Goal: Task Accomplishment & Management: Use online tool/utility

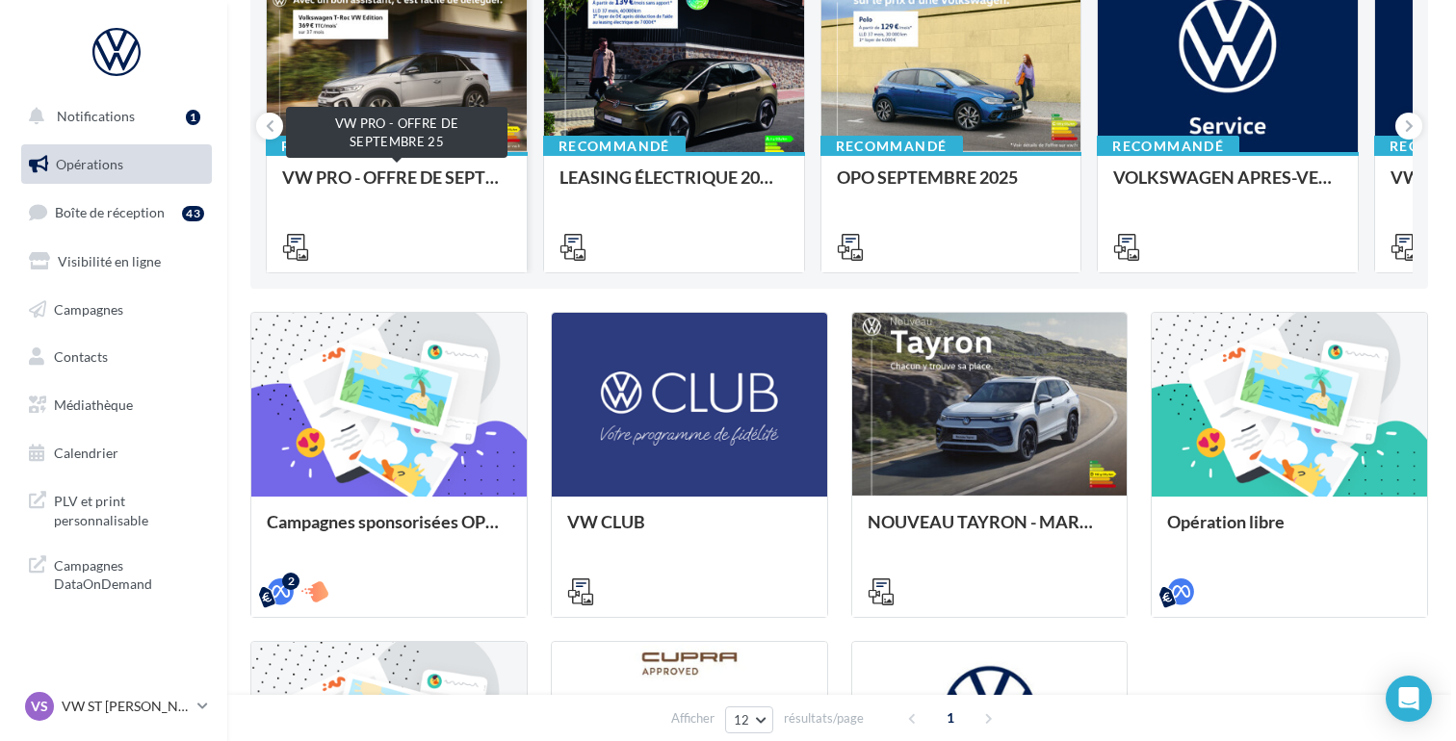
scroll to position [342, 0]
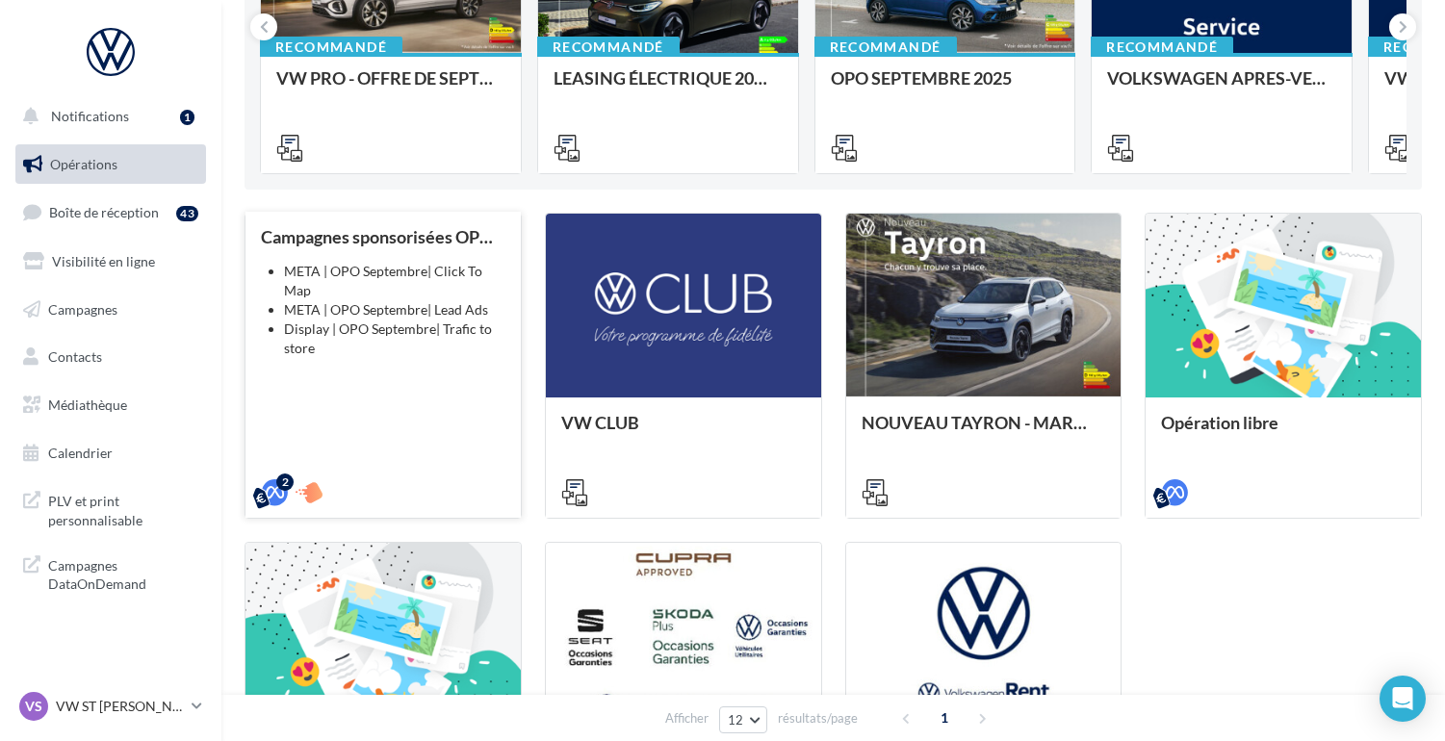
click at [350, 289] on li "META | OPO Septembre| Click To Map" at bounding box center [394, 281] width 221 height 39
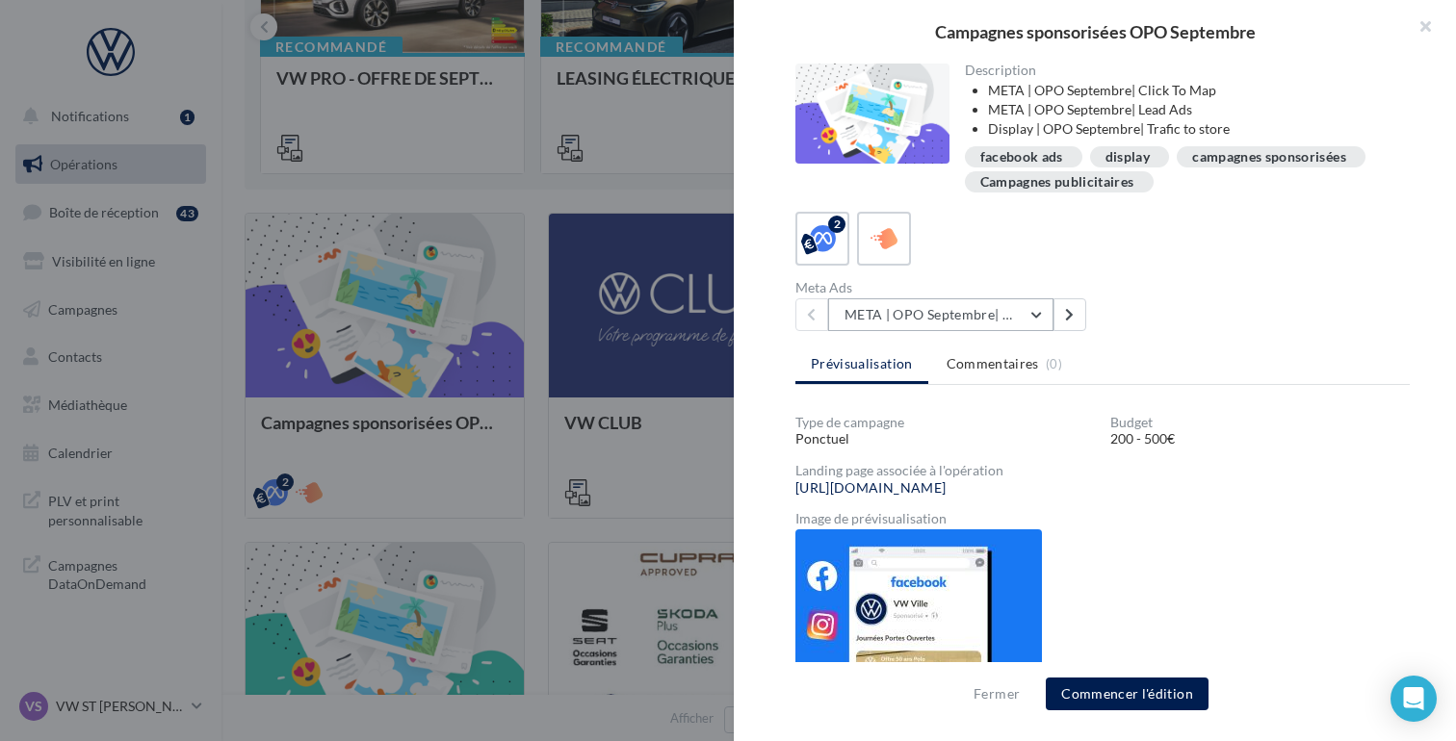
click at [1032, 315] on button "META | OPO Septembre| Click To Map" at bounding box center [940, 314] width 225 height 33
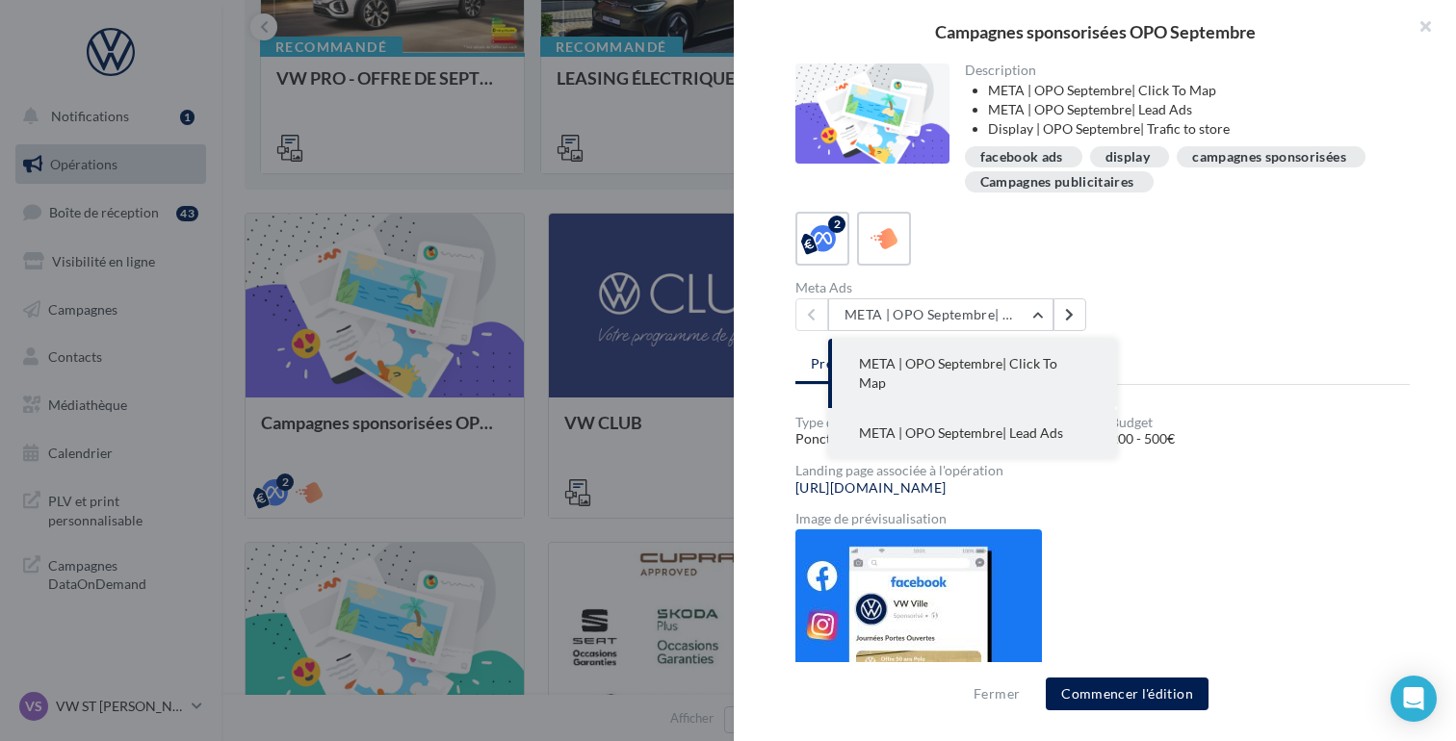
click at [1009, 425] on span "META | OPO Septembre| Lead Ads" at bounding box center [961, 433] width 204 height 16
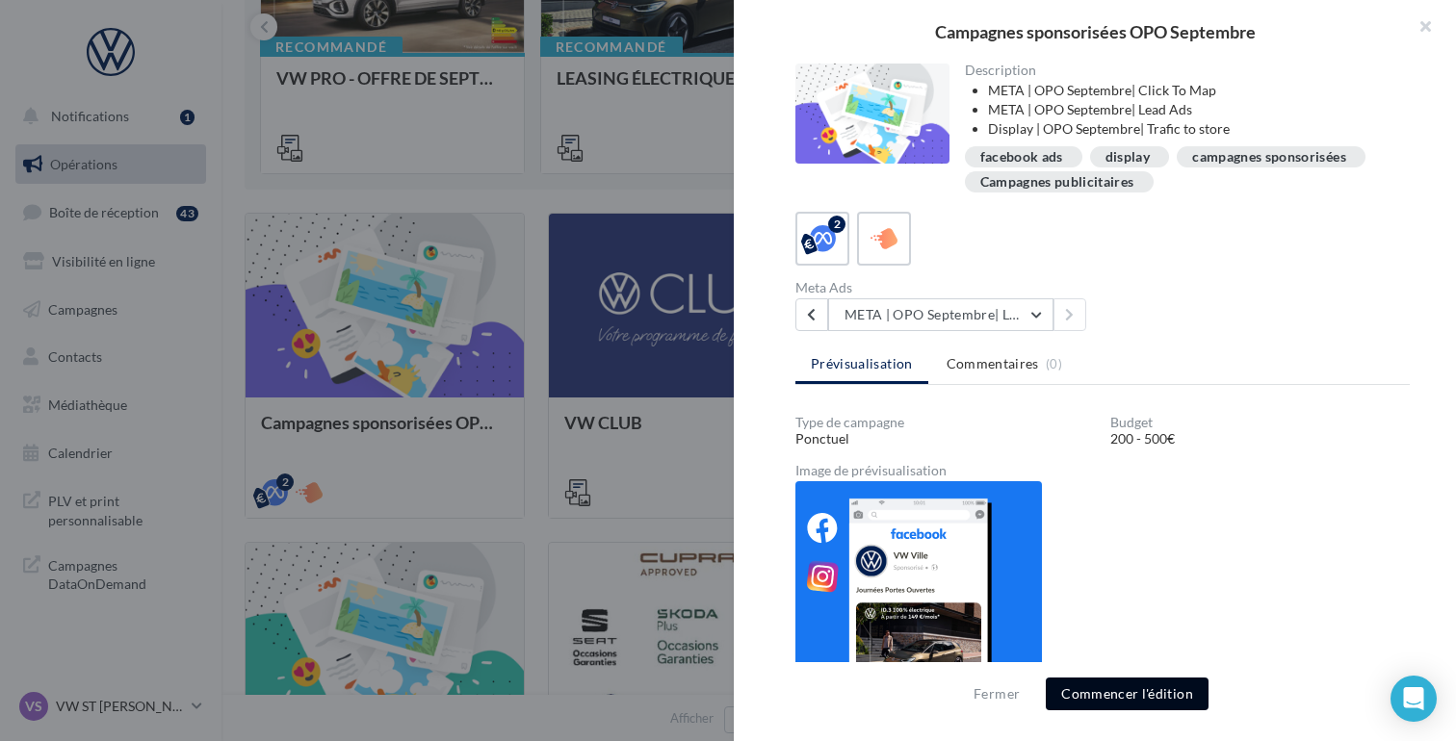
click at [1137, 695] on button "Commencer l'édition" at bounding box center [1127, 694] width 163 height 33
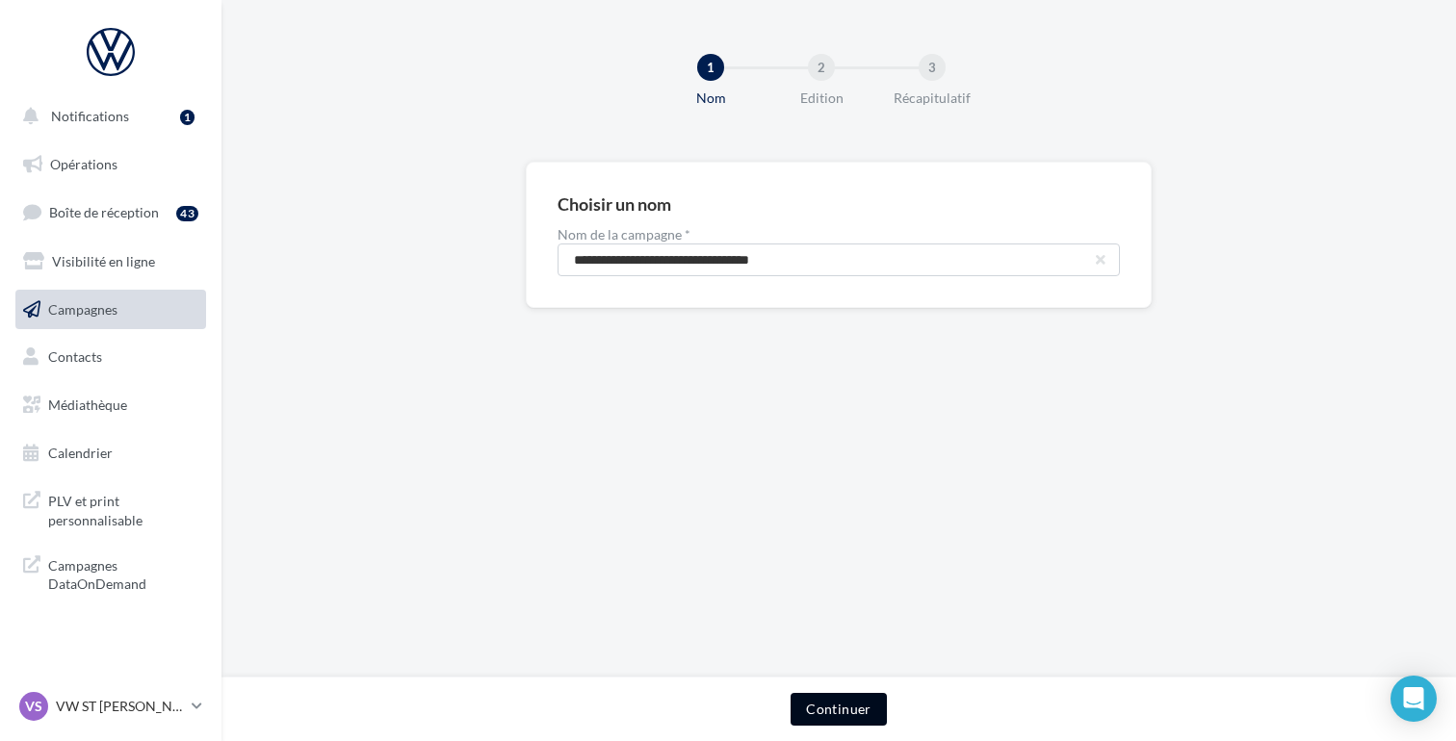
click at [863, 713] on button "Continuer" at bounding box center [837, 709] width 95 height 33
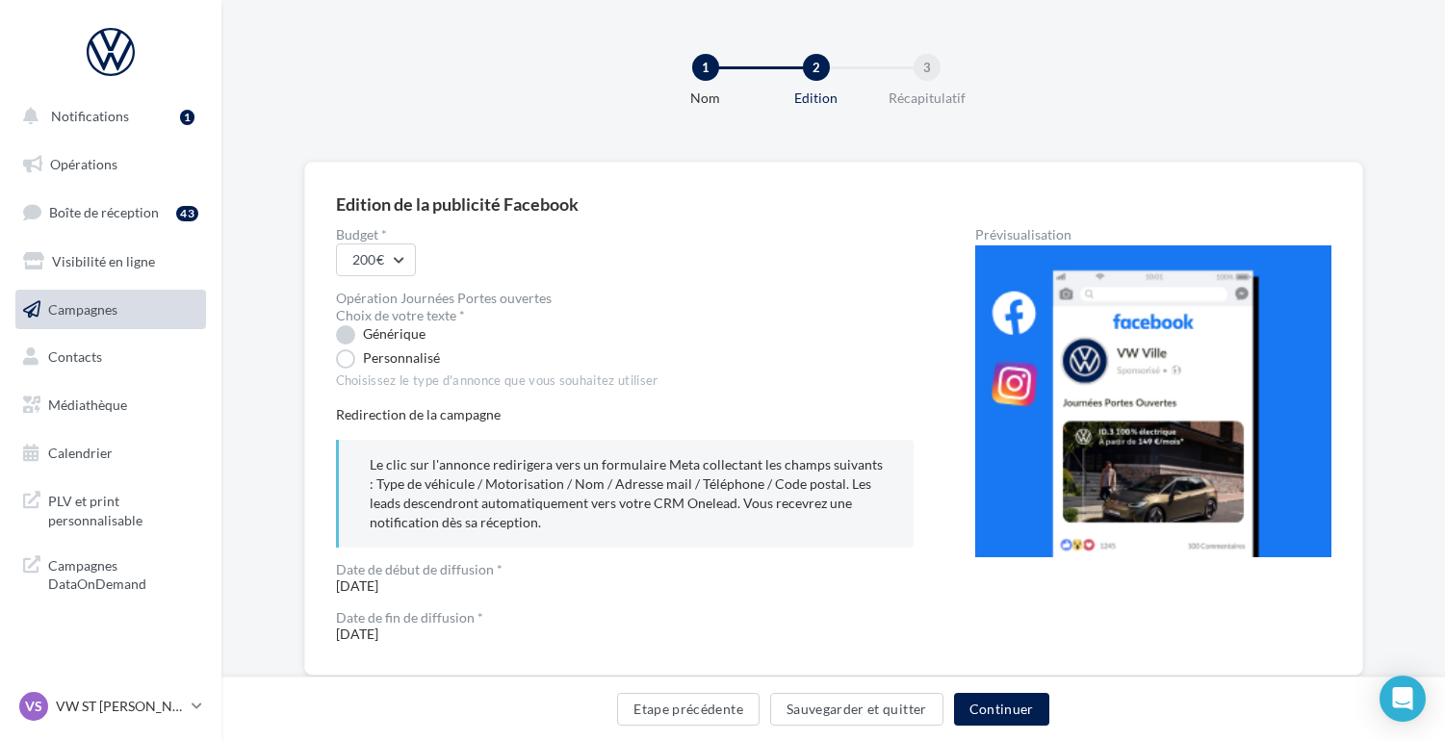
click at [345, 336] on label "Générique" at bounding box center [381, 334] width 90 height 19
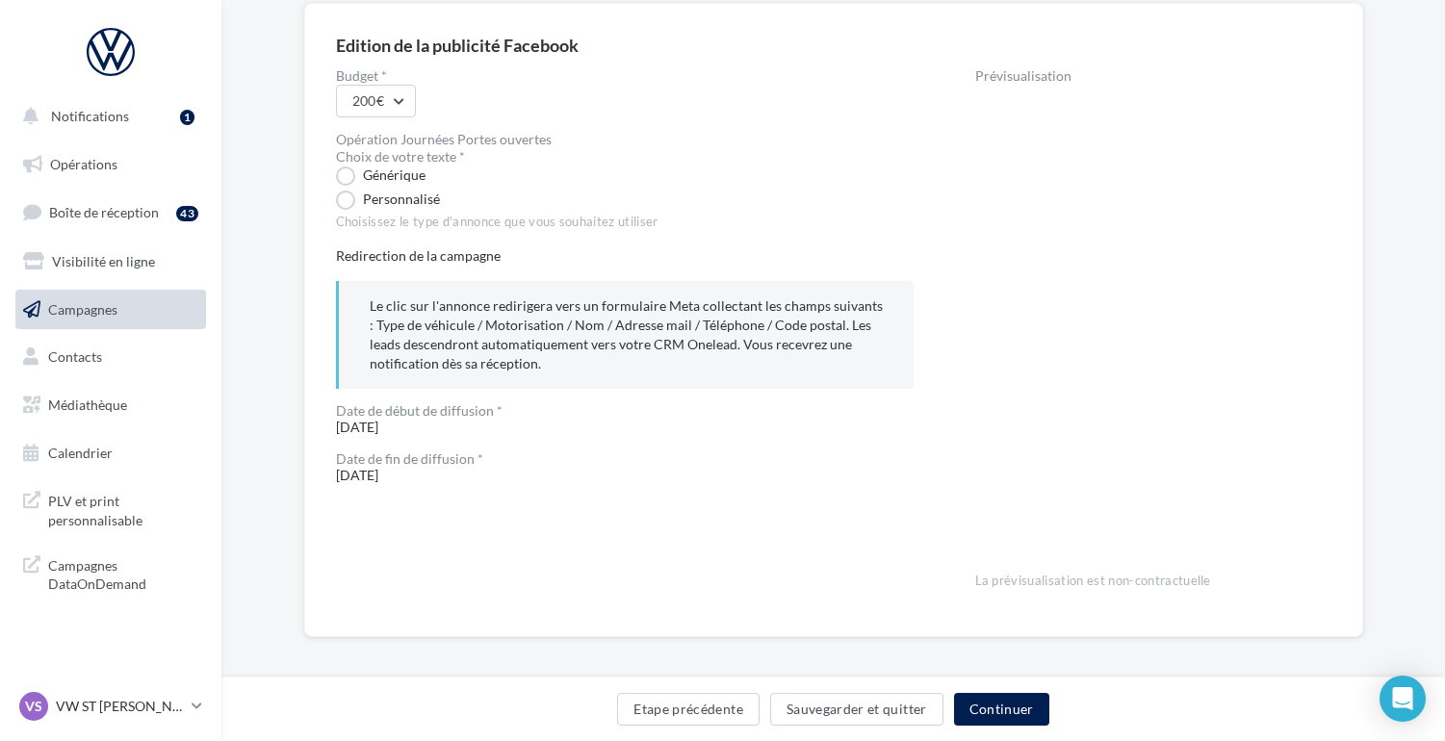
scroll to position [168, 0]
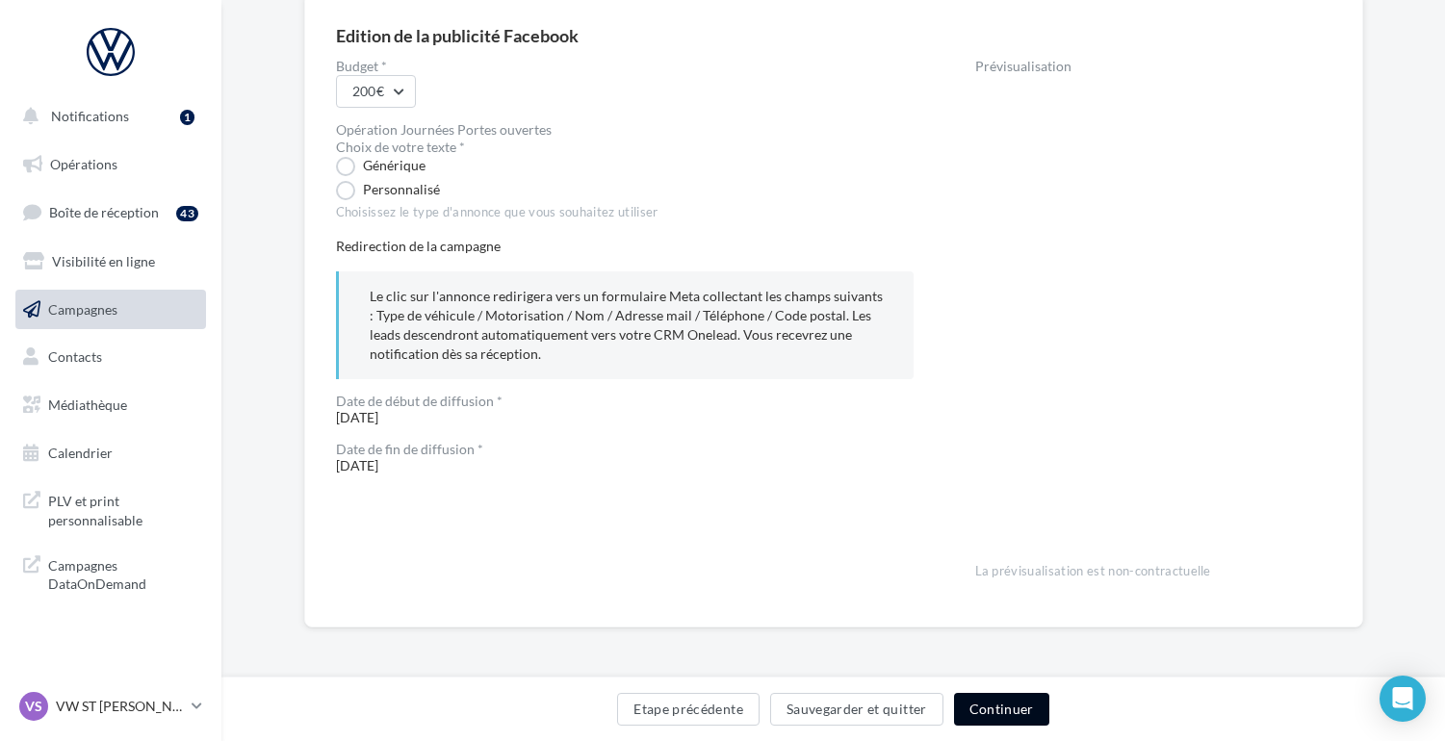
click at [993, 709] on button "Continuer" at bounding box center [1001, 709] width 95 height 33
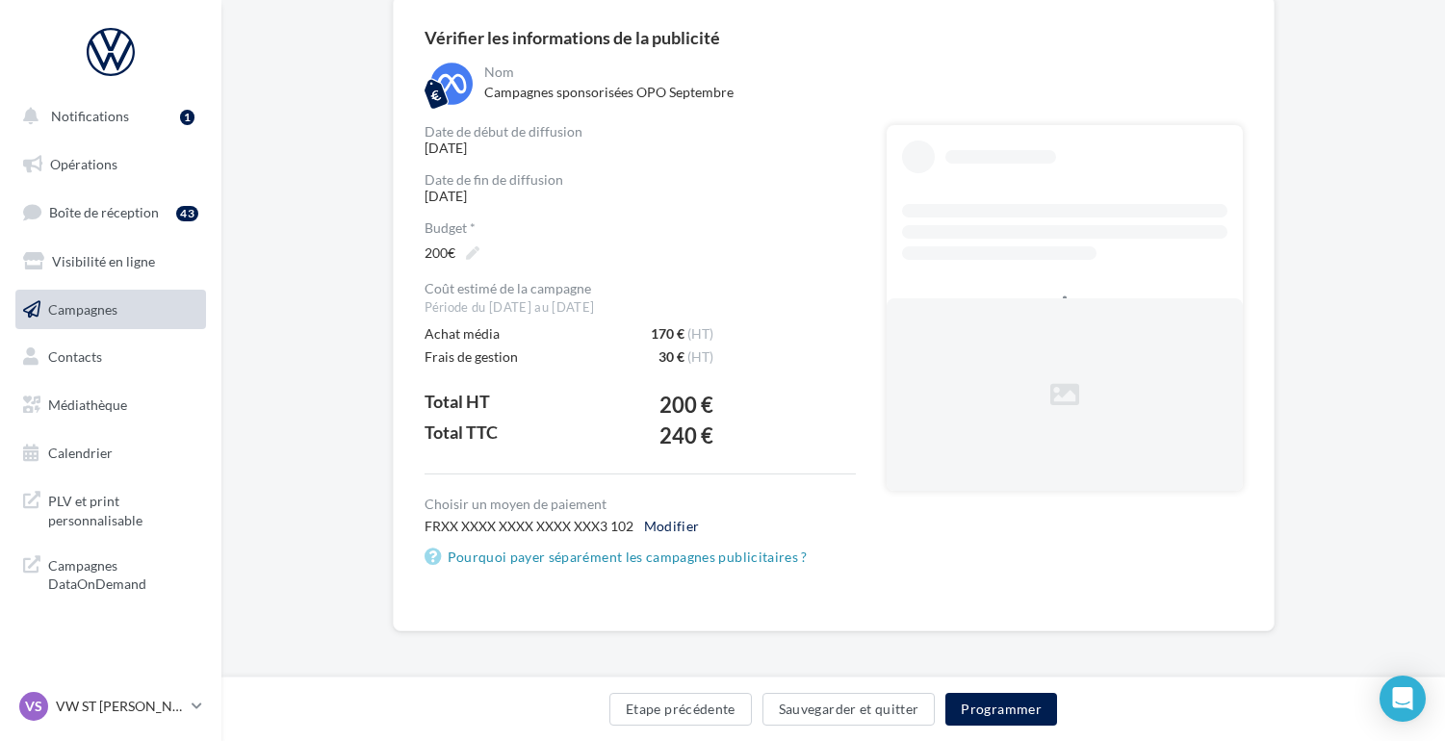
scroll to position [168, 0]
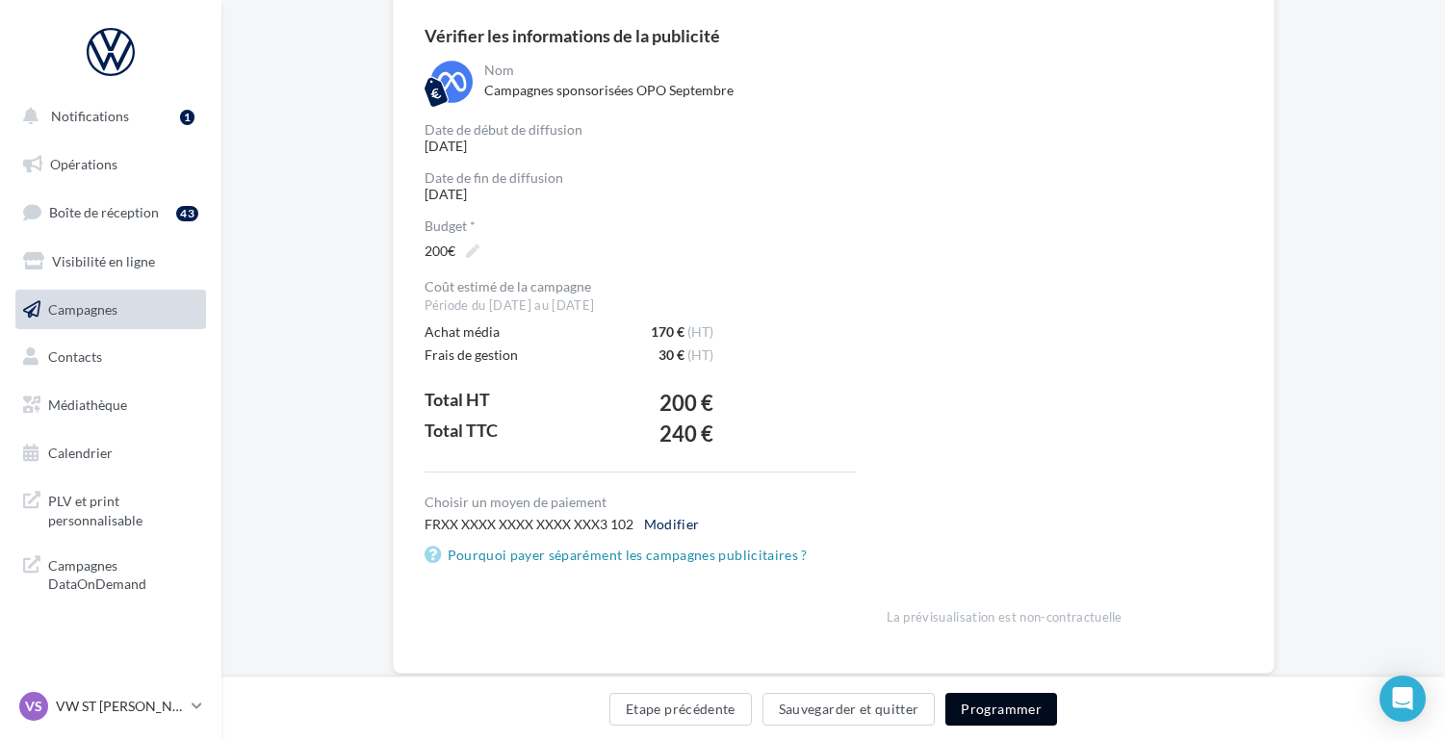
click at [993, 709] on button "Programmer" at bounding box center [1001, 709] width 112 height 33
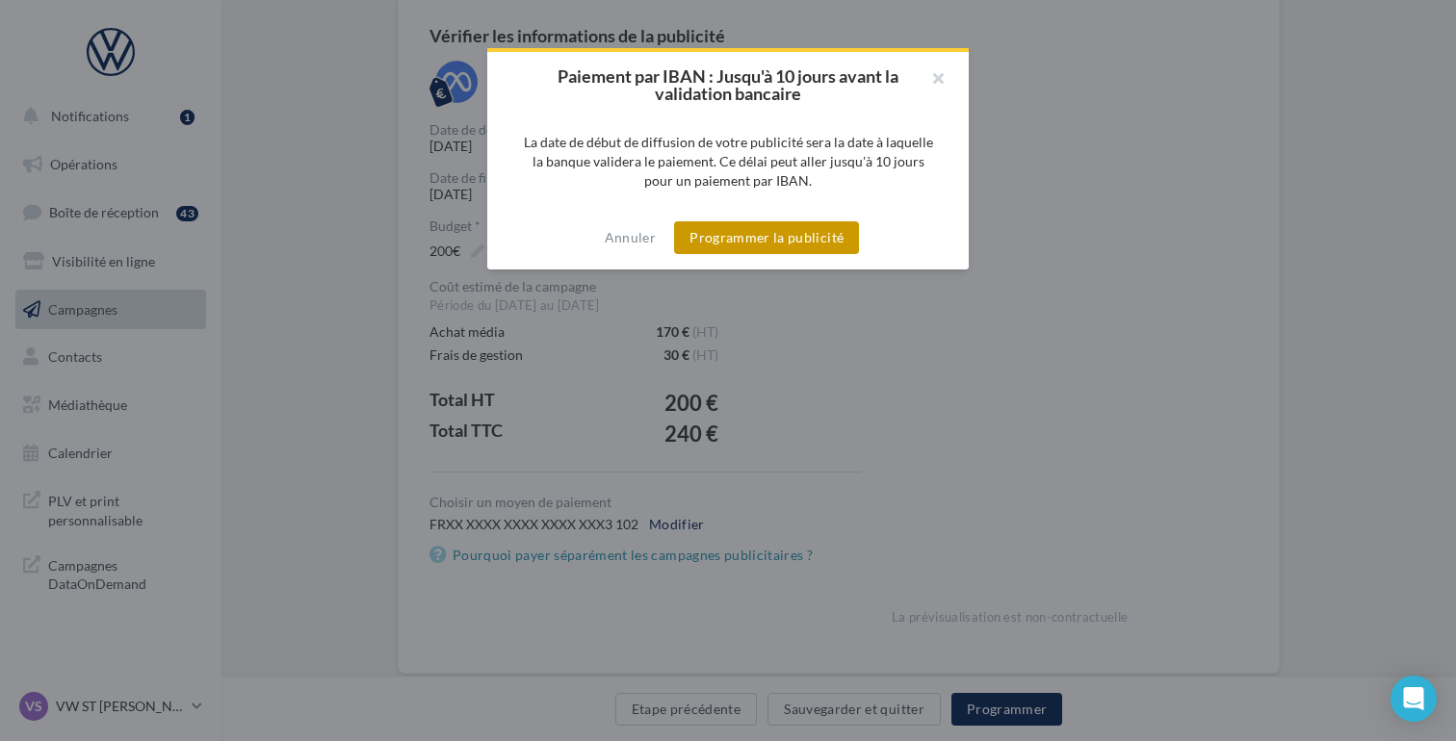
click at [773, 239] on button "Programmer la publicité" at bounding box center [766, 237] width 185 height 33
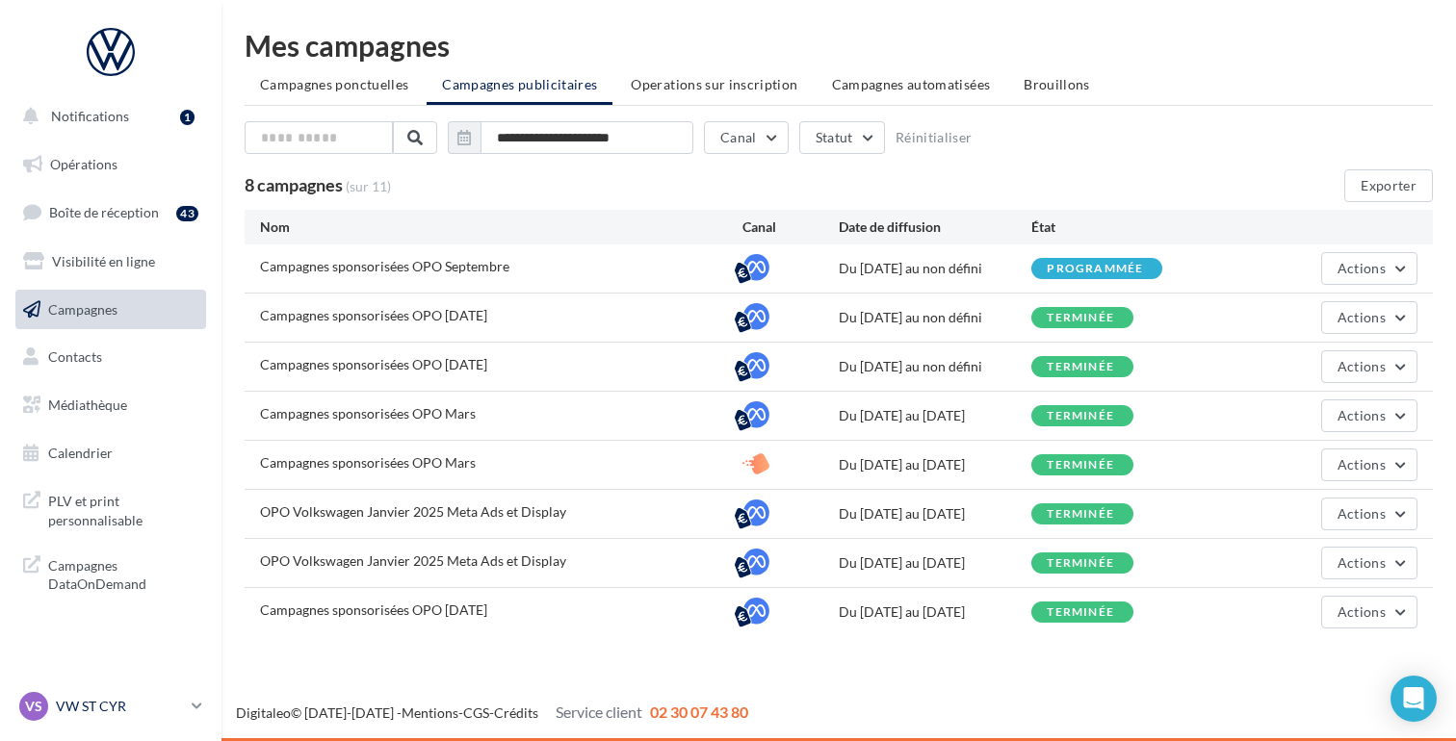
click at [138, 701] on p "VW ST [PERSON_NAME]" at bounding box center [120, 706] width 128 height 19
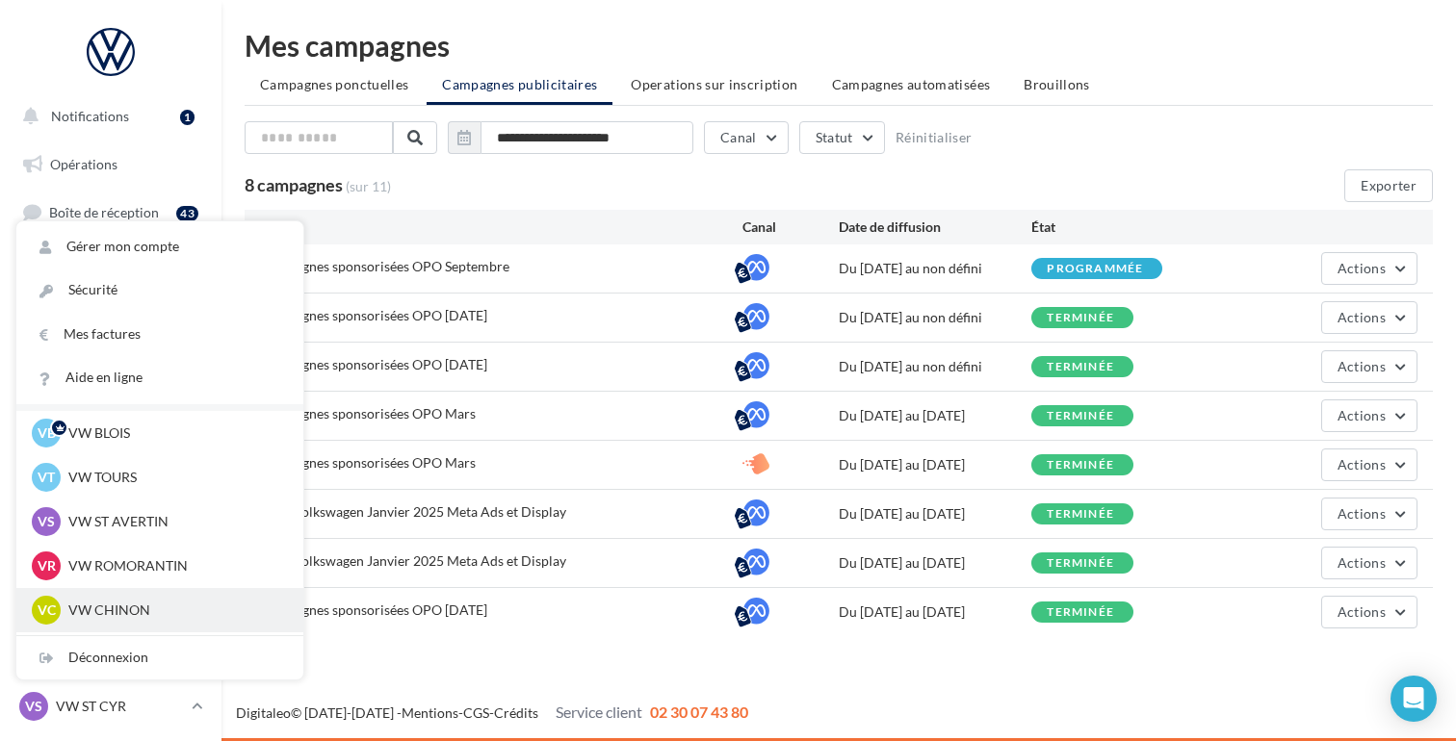
scroll to position [37, 0]
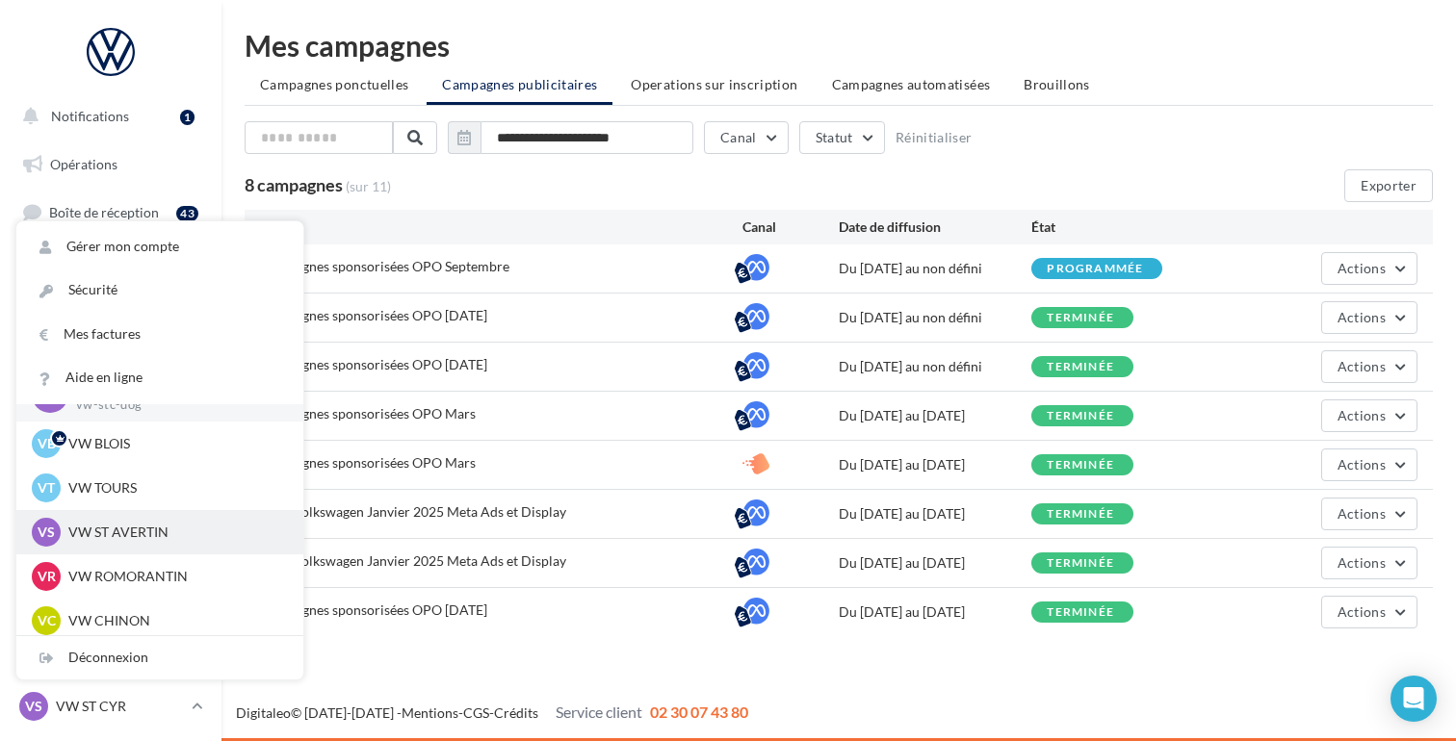
click at [118, 536] on p "VW ST AVERTIN" at bounding box center [174, 532] width 212 height 19
